Goal: Task Accomplishment & Management: Use online tool/utility

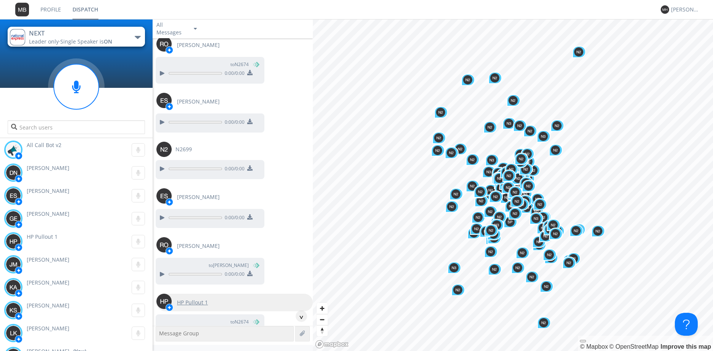
scroll to position [6883, 0]
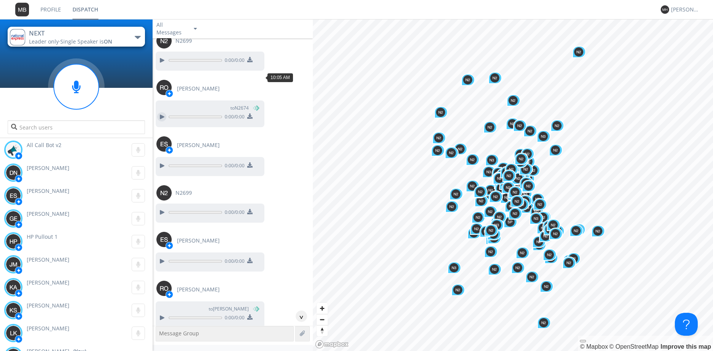
click at [163, 112] on div at bounding box center [161, 116] width 9 height 9
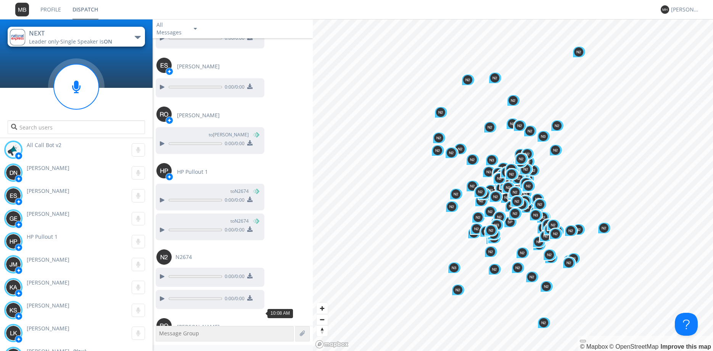
click at [161, 350] on div at bounding box center [161, 354] width 9 height 9
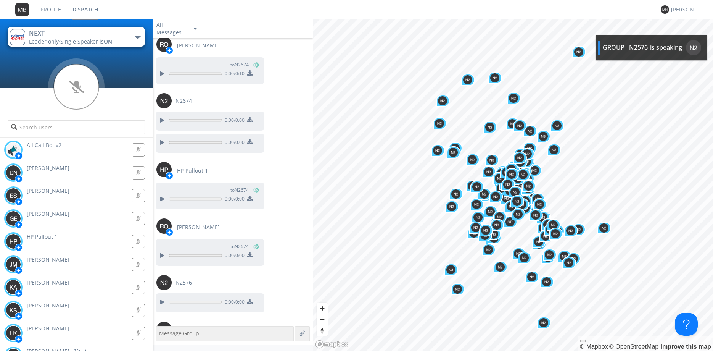
scroll to position [7339, 0]
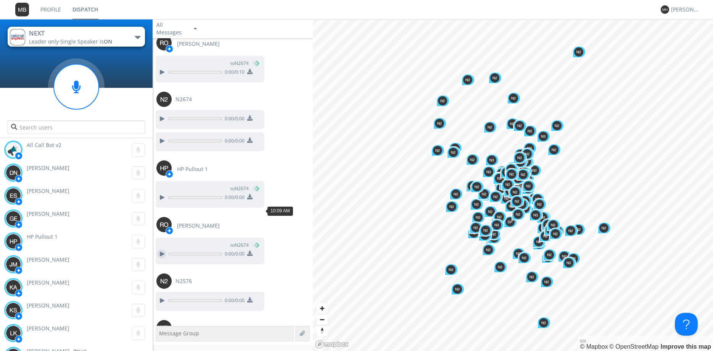
click at [159, 249] on div at bounding box center [161, 253] width 9 height 9
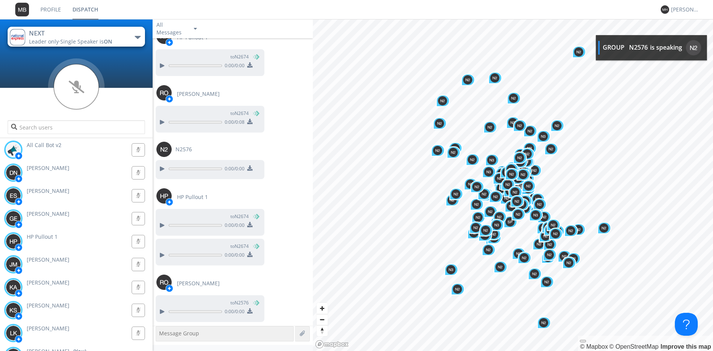
scroll to position [7471, 0]
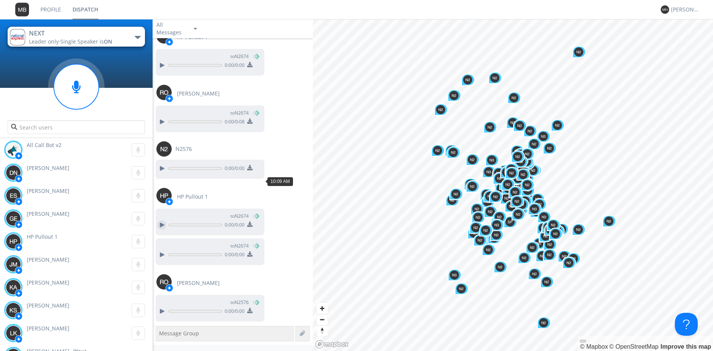
click at [161, 220] on div at bounding box center [161, 224] width 9 height 9
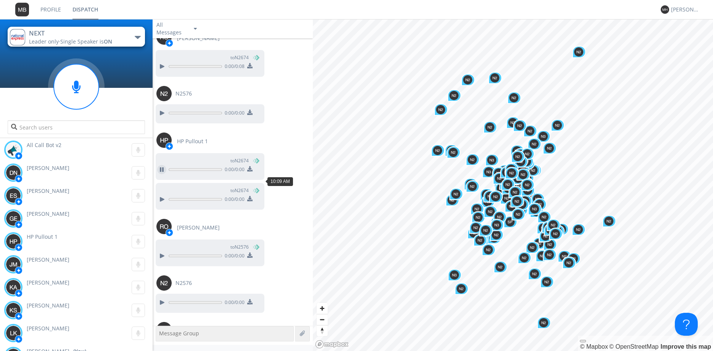
scroll to position [7527, 0]
click at [159, 194] on div at bounding box center [161, 198] width 9 height 9
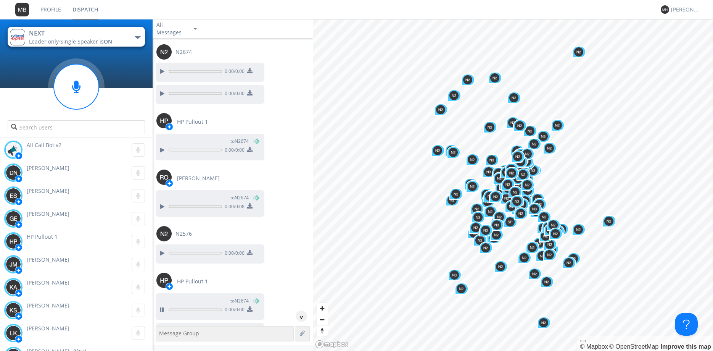
scroll to position [7383, 0]
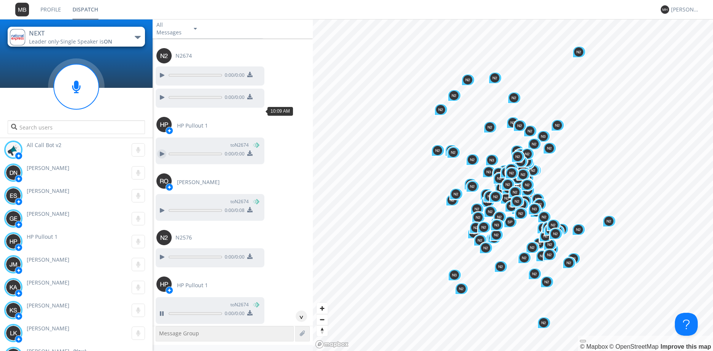
click at [162, 149] on div at bounding box center [161, 153] width 9 height 9
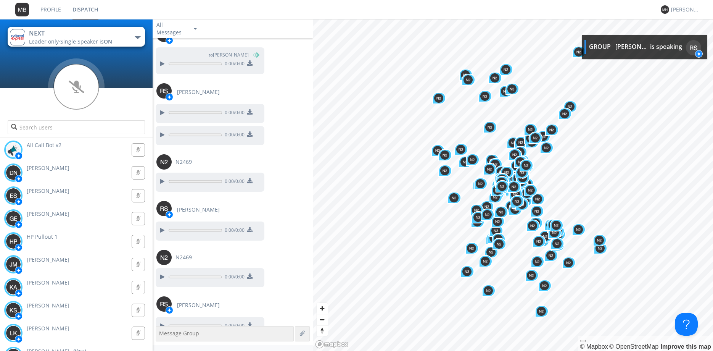
scroll to position [9774, 0]
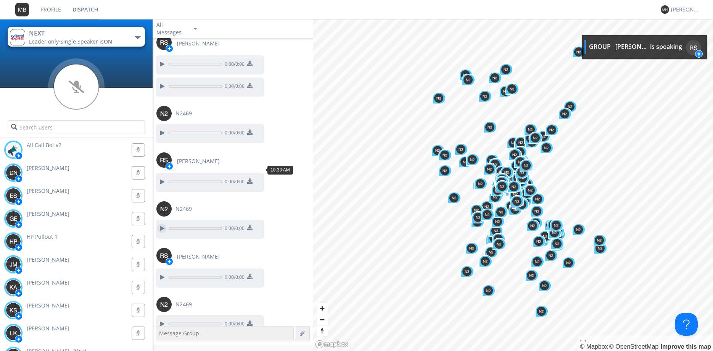
click at [161, 224] on div at bounding box center [161, 228] width 9 height 9
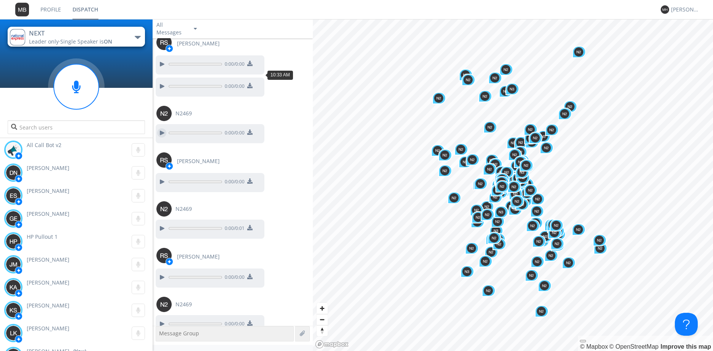
click at [158, 128] on div at bounding box center [161, 132] width 9 height 9
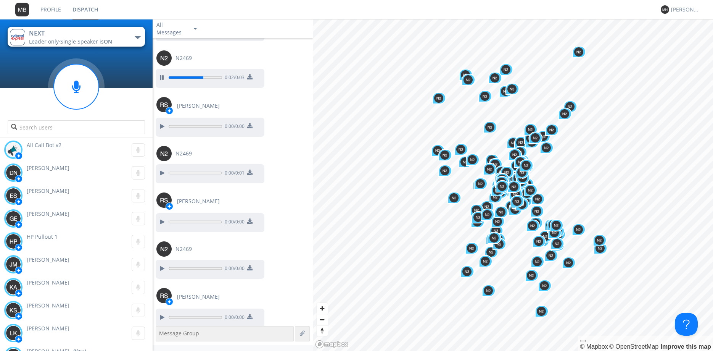
scroll to position [9830, 0]
click at [160, 263] on div at bounding box center [161, 267] width 9 height 9
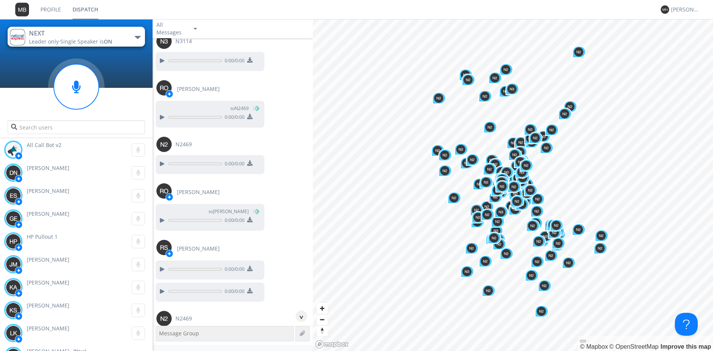
scroll to position [9525, 0]
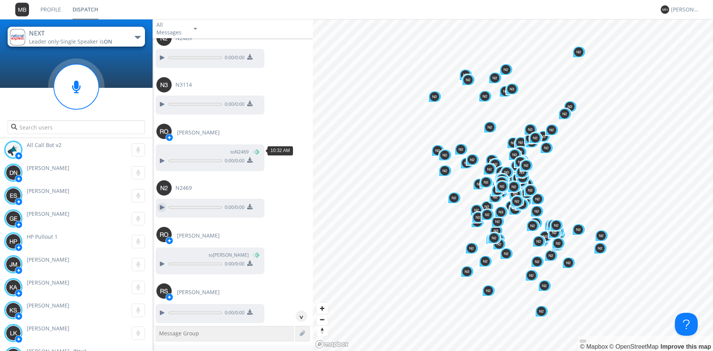
click at [159, 203] on div at bounding box center [161, 207] width 9 height 9
click at [161, 156] on div at bounding box center [161, 160] width 9 height 9
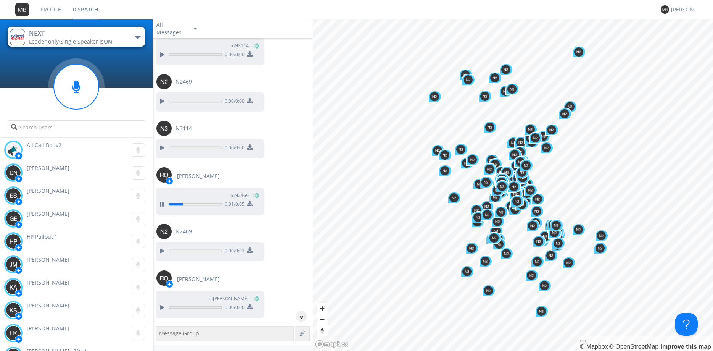
scroll to position [9438, 0]
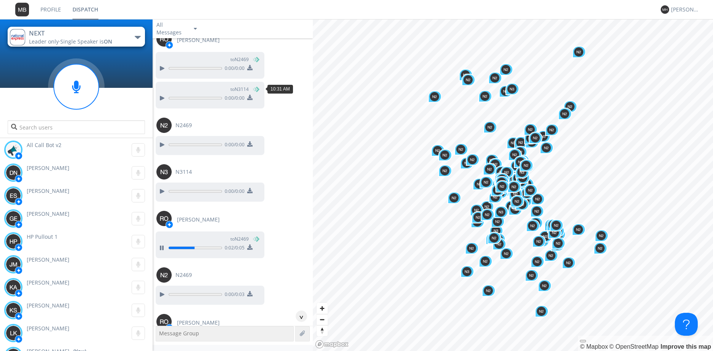
click at [166, 140] on button at bounding box center [162, 145] width 14 height 10
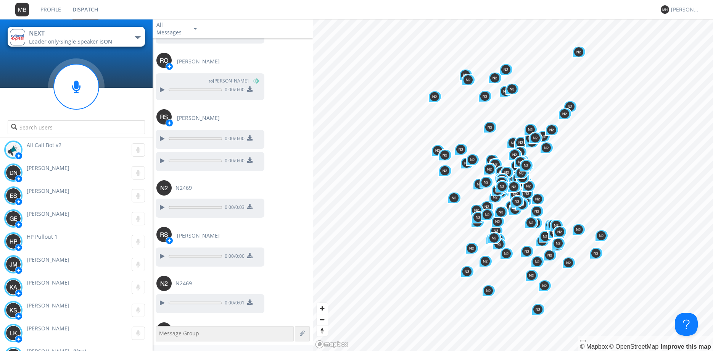
scroll to position [9830, 0]
